Goal: Information Seeking & Learning: Learn about a topic

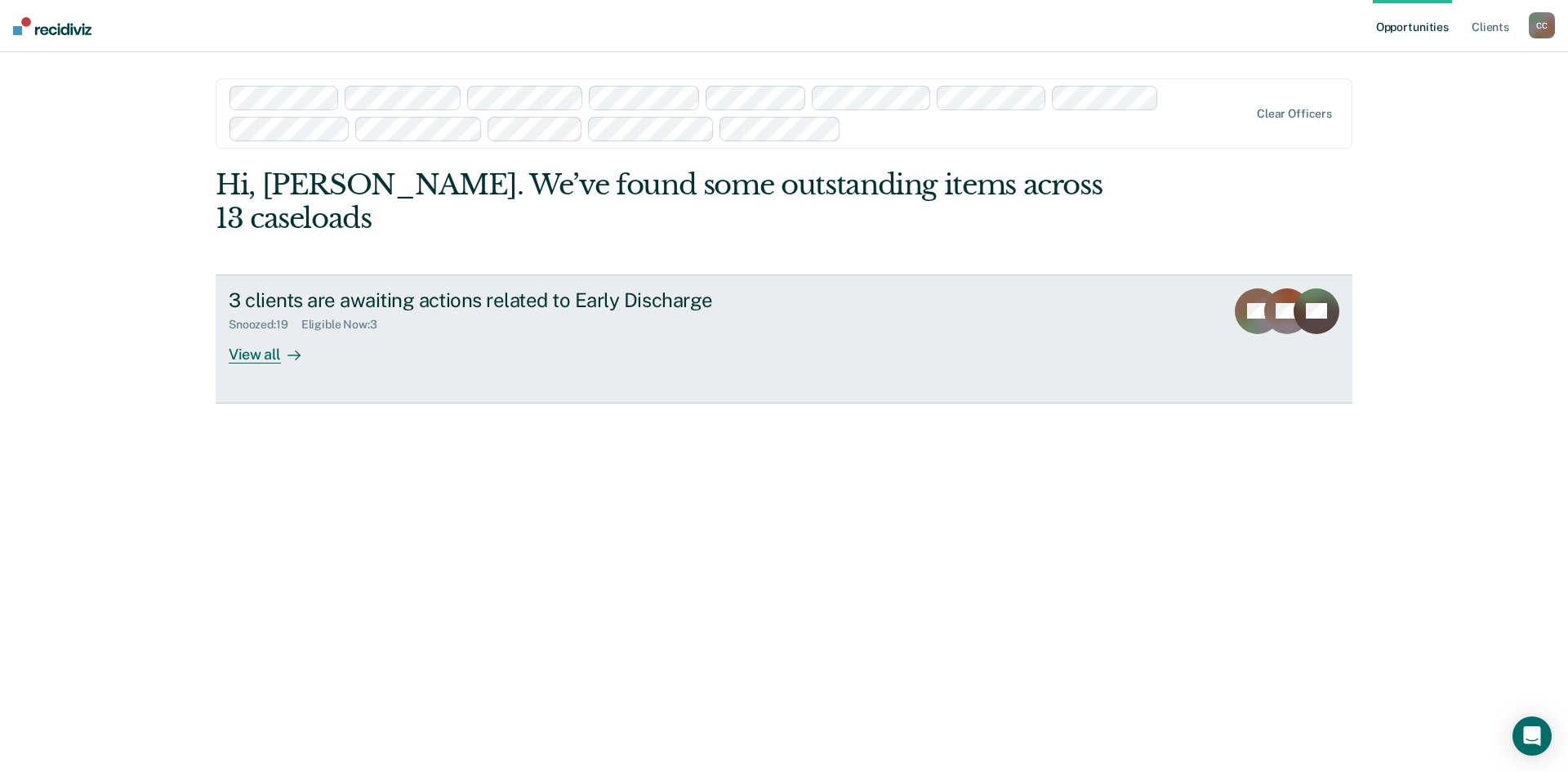
click at [260, 352] on div "View all" at bounding box center [274, 348] width 92 height 32
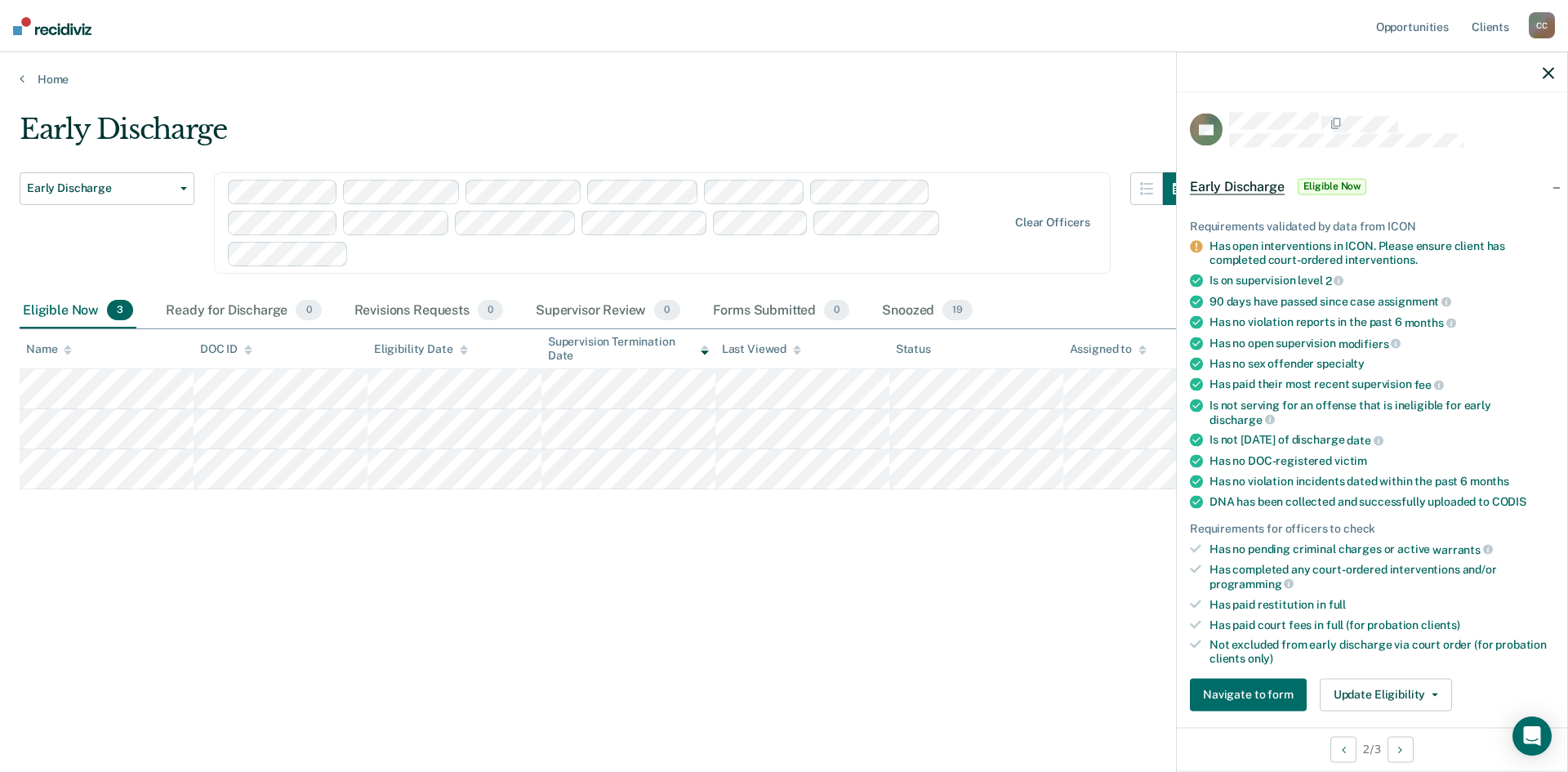
click at [1549, 69] on icon "button" at bounding box center [1548, 73] width 11 height 11
